Goal: Transaction & Acquisition: Subscribe to service/newsletter

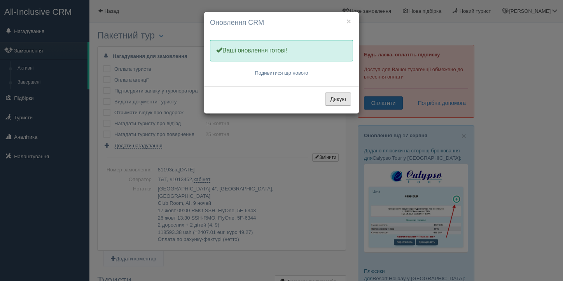
click at [342, 102] on button "Дякую" at bounding box center [338, 99] width 26 height 13
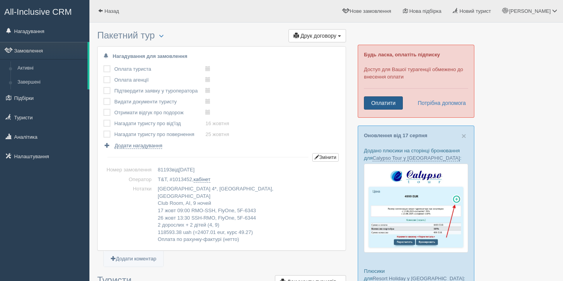
click at [379, 106] on link "Оплатити" at bounding box center [383, 103] width 39 height 13
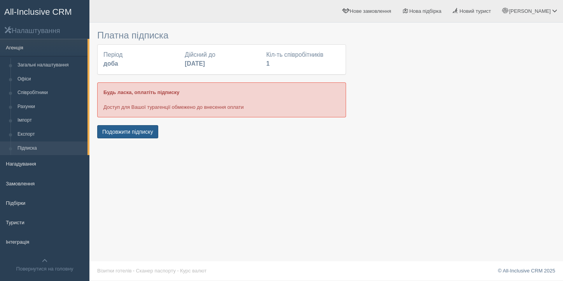
click at [131, 136] on button "Подовжити підписку" at bounding box center [127, 131] width 61 height 13
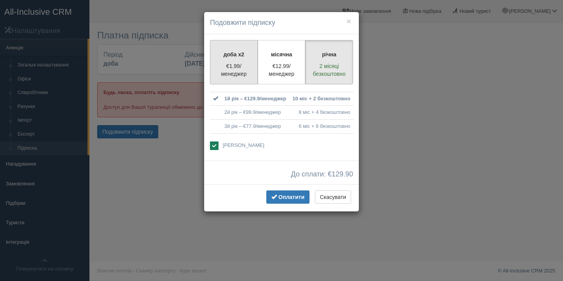
click at [224, 73] on p "€1.99/менеджер" at bounding box center [234, 70] width 38 height 16
radio input "true"
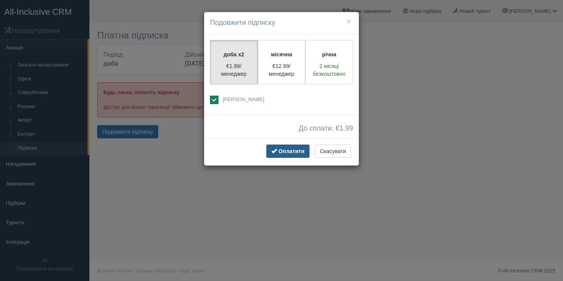
click at [286, 152] on span "Оплатити" at bounding box center [292, 151] width 26 height 6
